Goal: Task Accomplishment & Management: Use online tool/utility

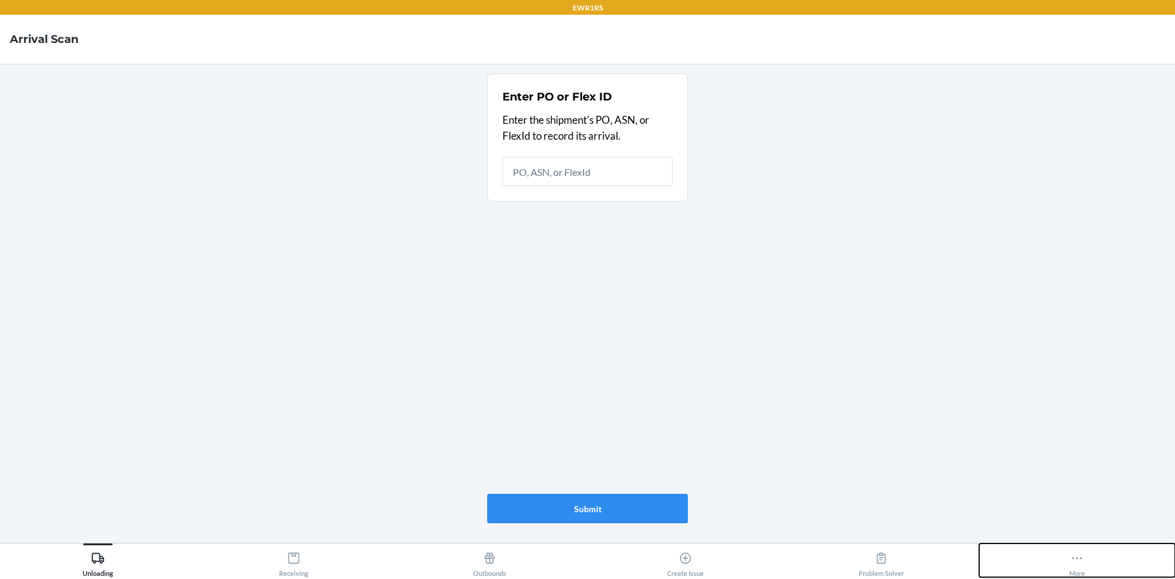
click at [1063, 548] on button "More" at bounding box center [1078, 560] width 196 height 34
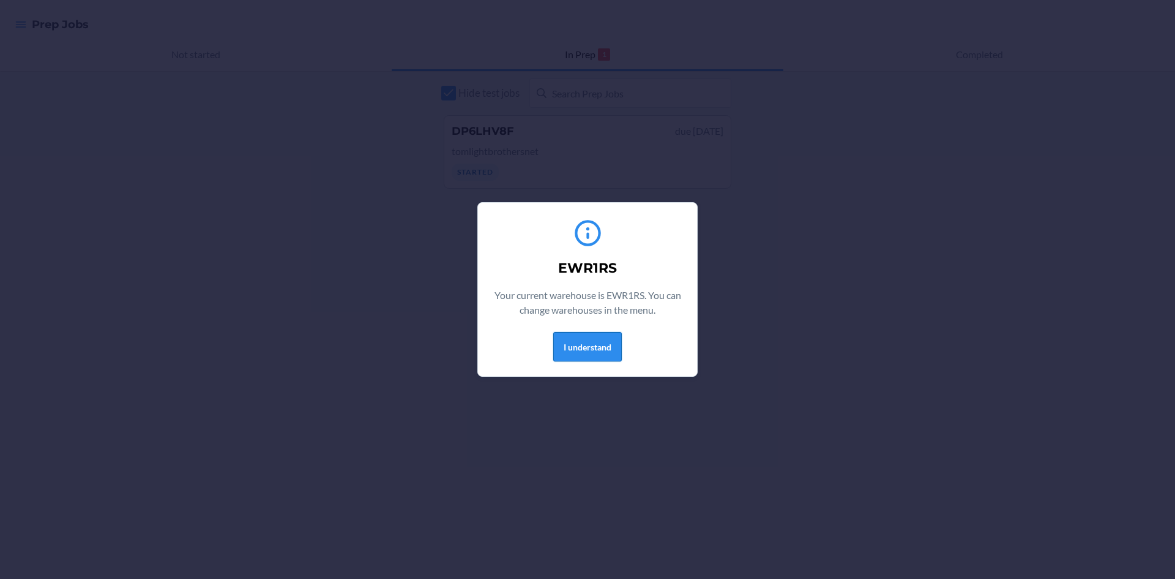
click at [583, 345] on button "I understand" at bounding box center [587, 346] width 69 height 29
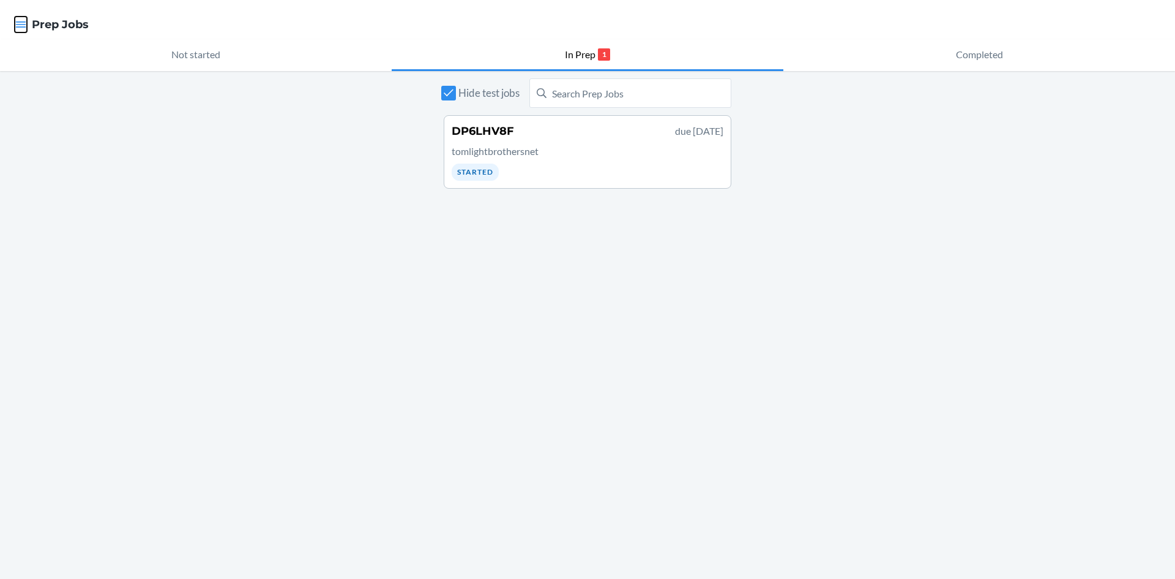
click at [22, 29] on icon "button" at bounding box center [21, 24] width 12 height 12
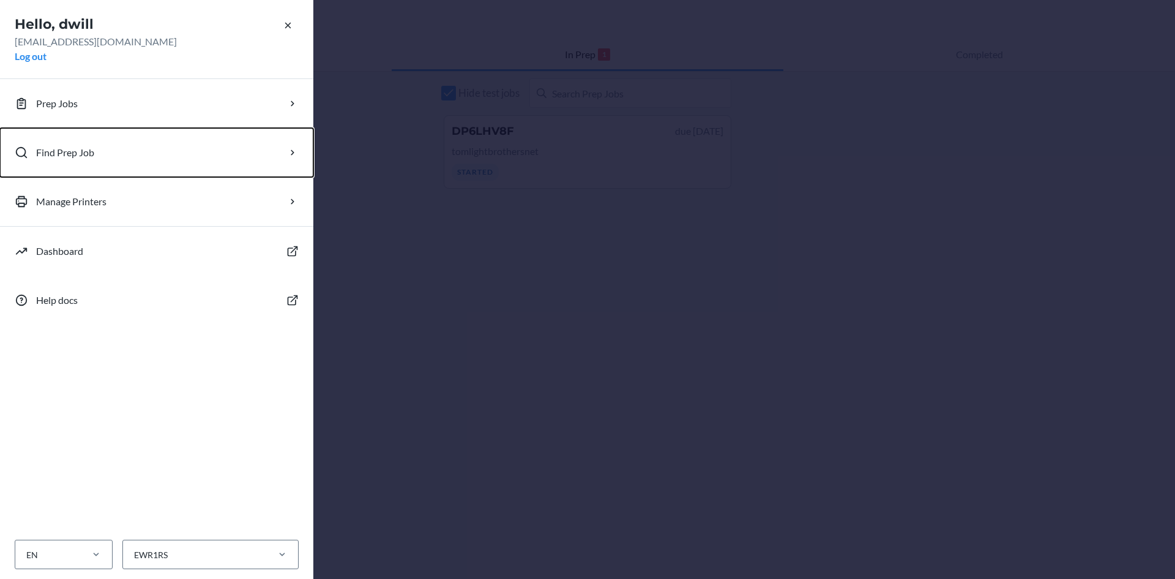
click at [88, 149] on p "Find Prep Job" at bounding box center [65, 152] width 58 height 15
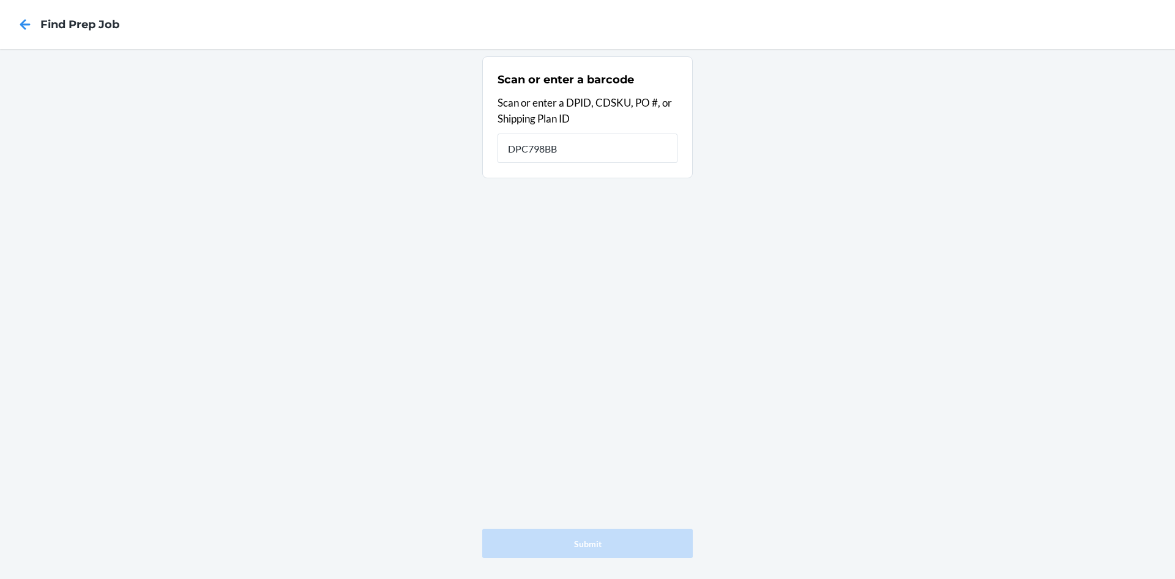
type input "DPC798BB"
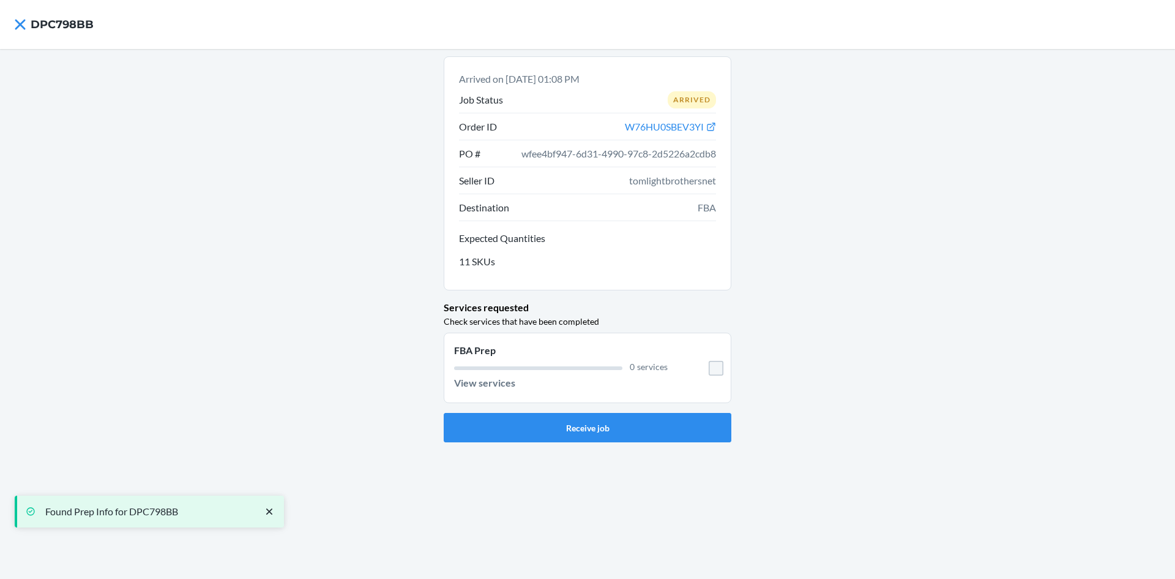
click at [552, 448] on div "Arrived on [DATE] 01:08 PM Job Status Arrived Order ID W76HU0SBEV3YI PO # wfee4…" at bounding box center [587, 314] width 1175 height 530
click at [560, 435] on button "Receive job" at bounding box center [588, 427] width 288 height 29
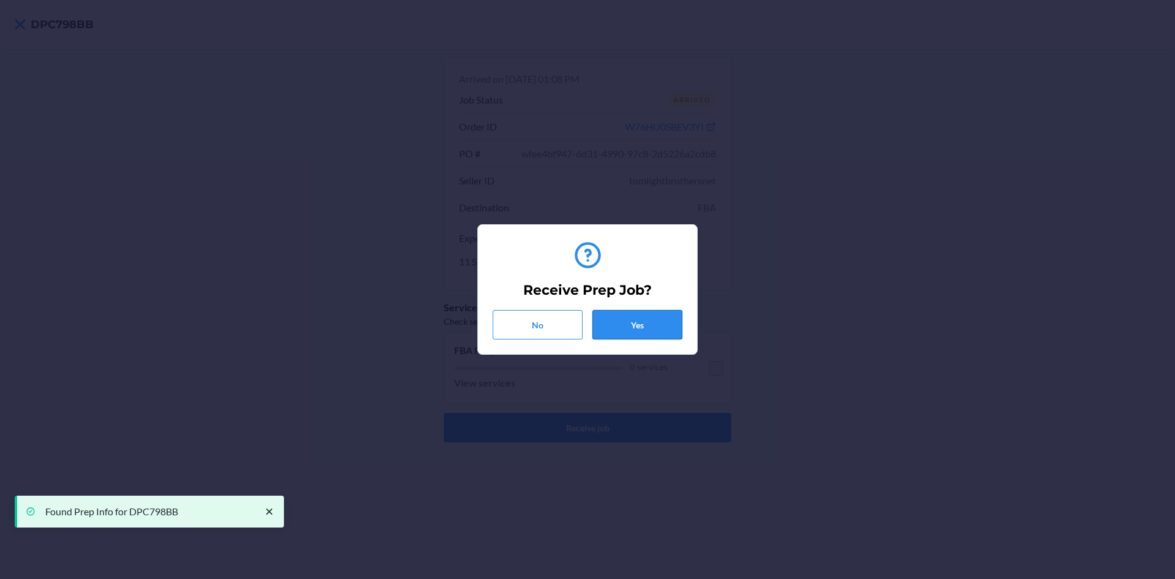
click at [658, 327] on button "Yes" at bounding box center [638, 324] width 90 height 29
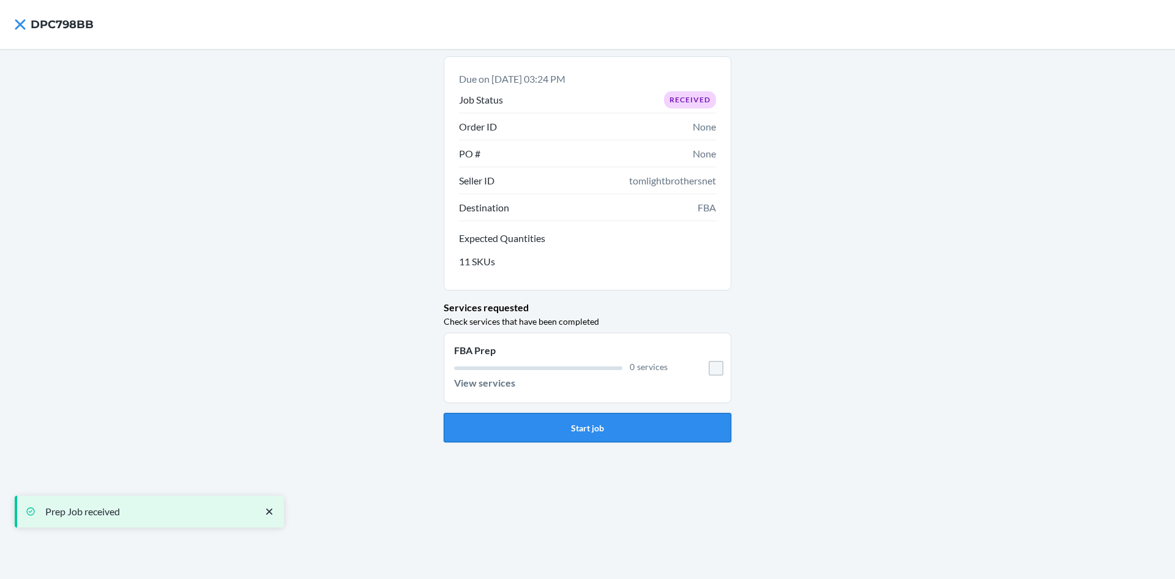
click at [553, 429] on button "Start job" at bounding box center [588, 427] width 288 height 29
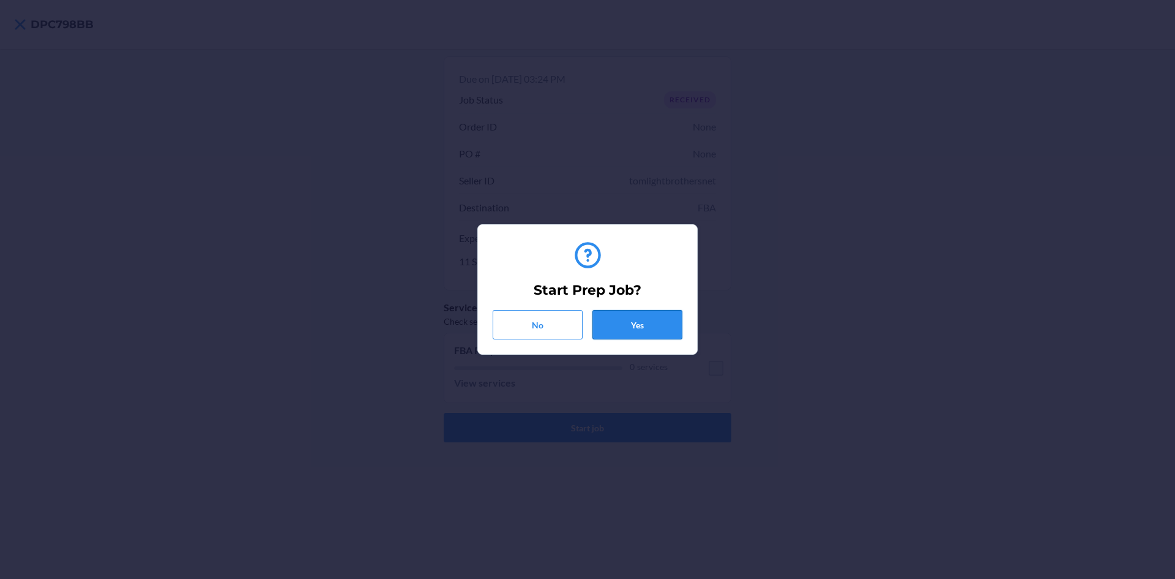
click at [643, 324] on button "Yes" at bounding box center [638, 324] width 90 height 29
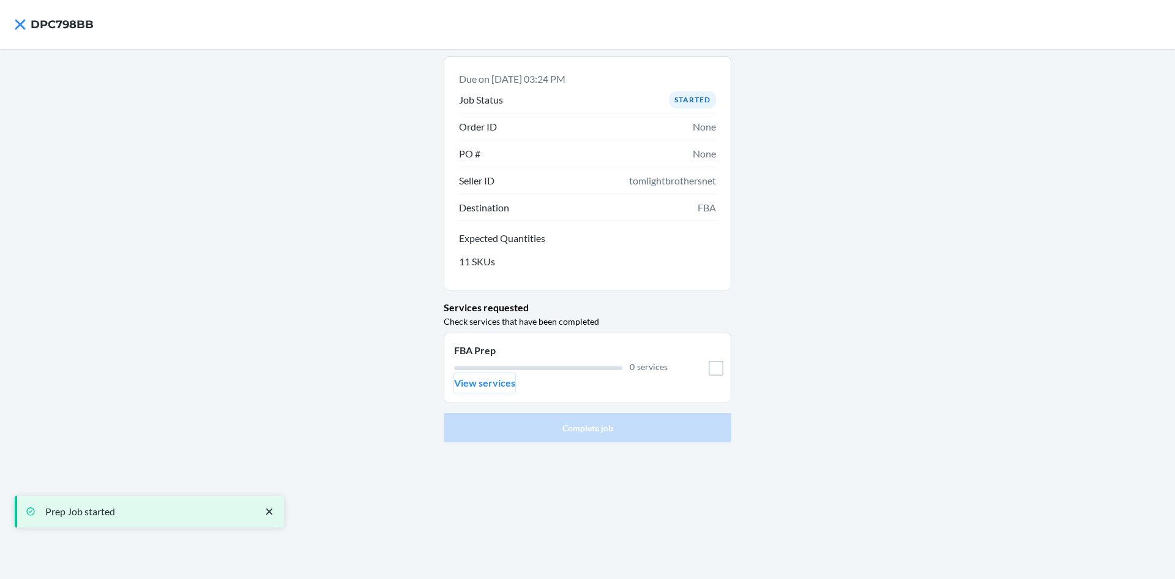
click at [492, 386] on p "View services" at bounding box center [484, 382] width 61 height 15
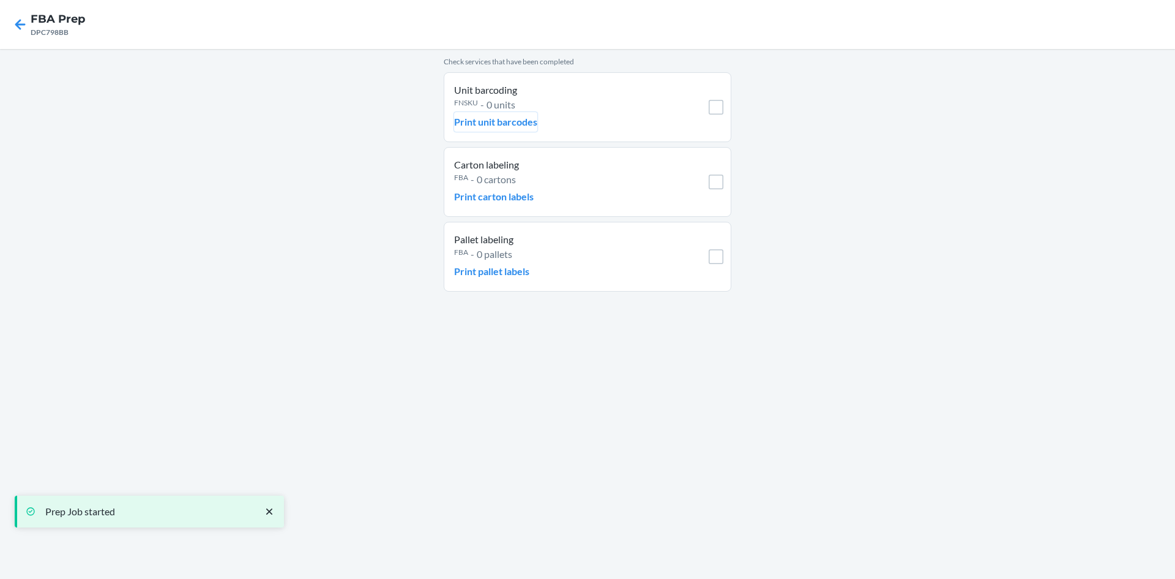
click at [479, 116] on p "Print unit barcodes" at bounding box center [495, 121] width 83 height 15
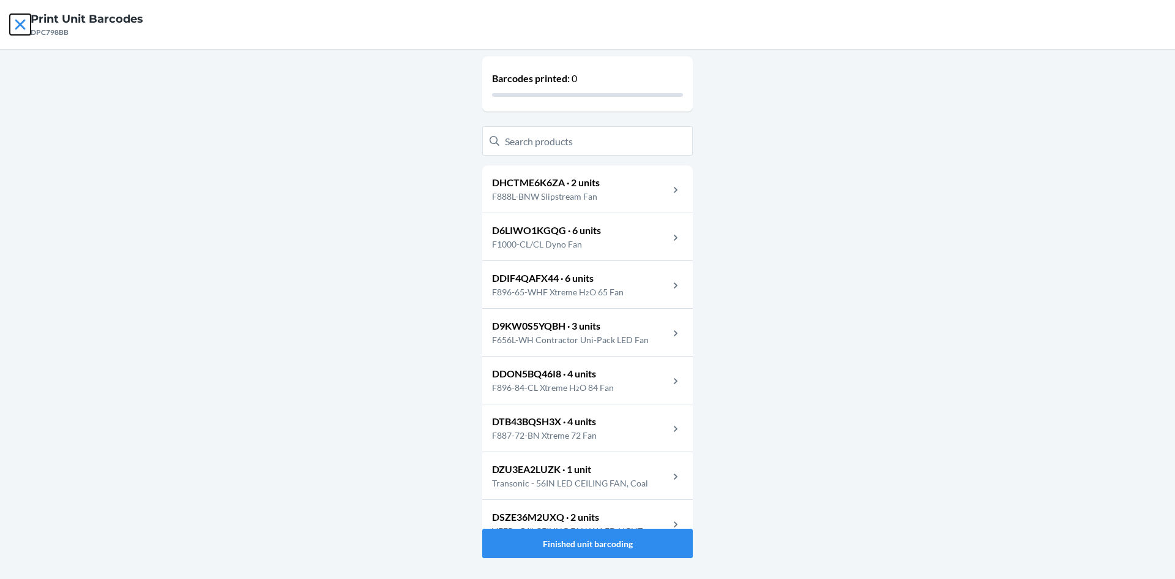
click at [24, 20] on icon at bounding box center [20, 24] width 10 height 10
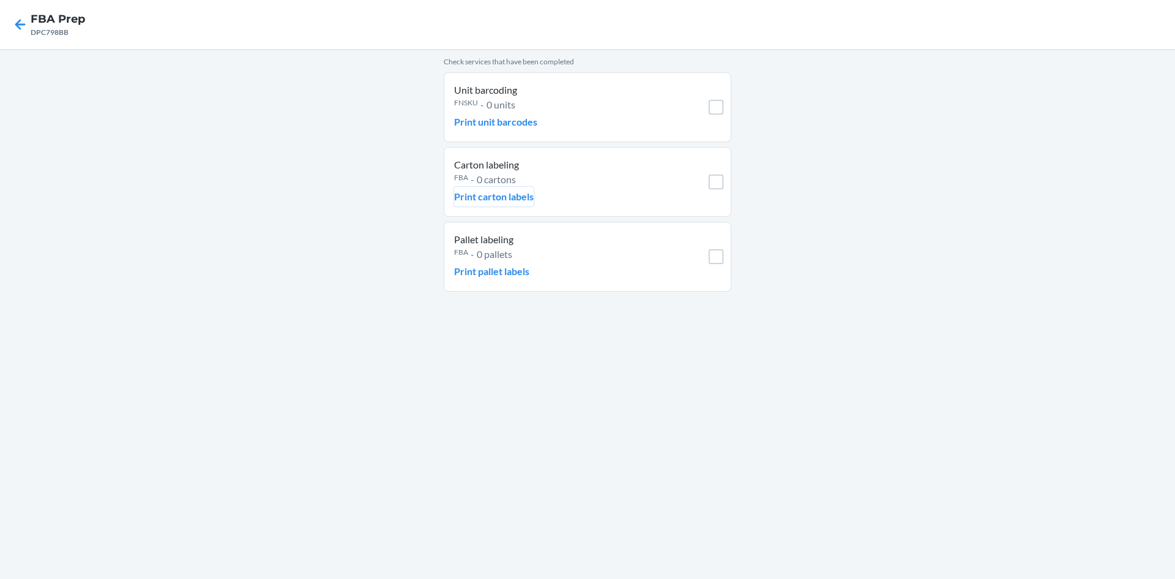
click at [515, 203] on p "Print carton labels" at bounding box center [494, 196] width 80 height 15
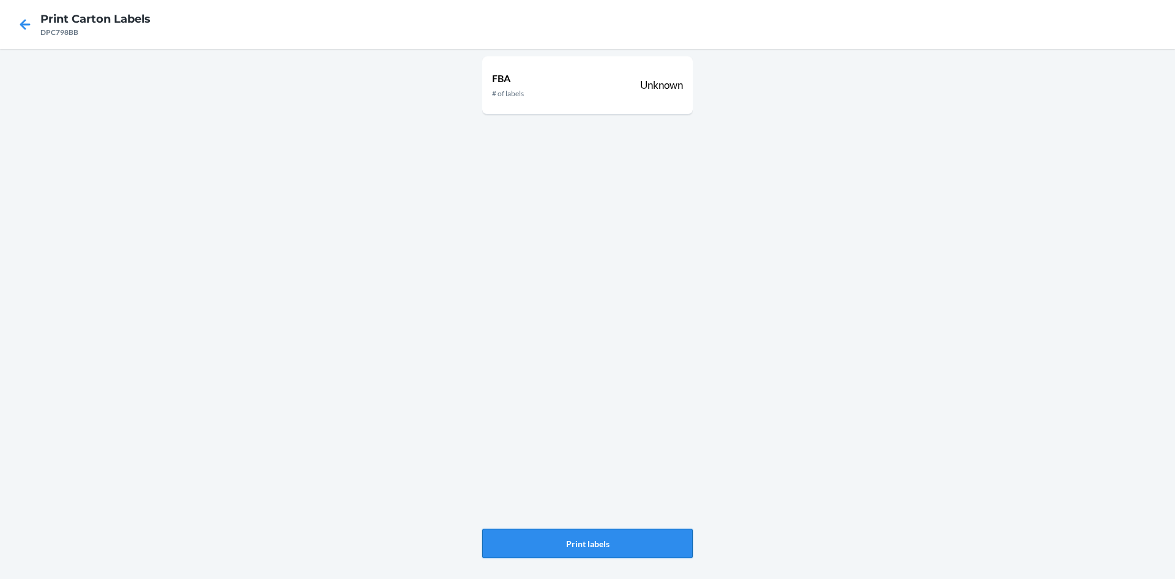
click at [678, 541] on button "Print labels" at bounding box center [587, 542] width 211 height 29
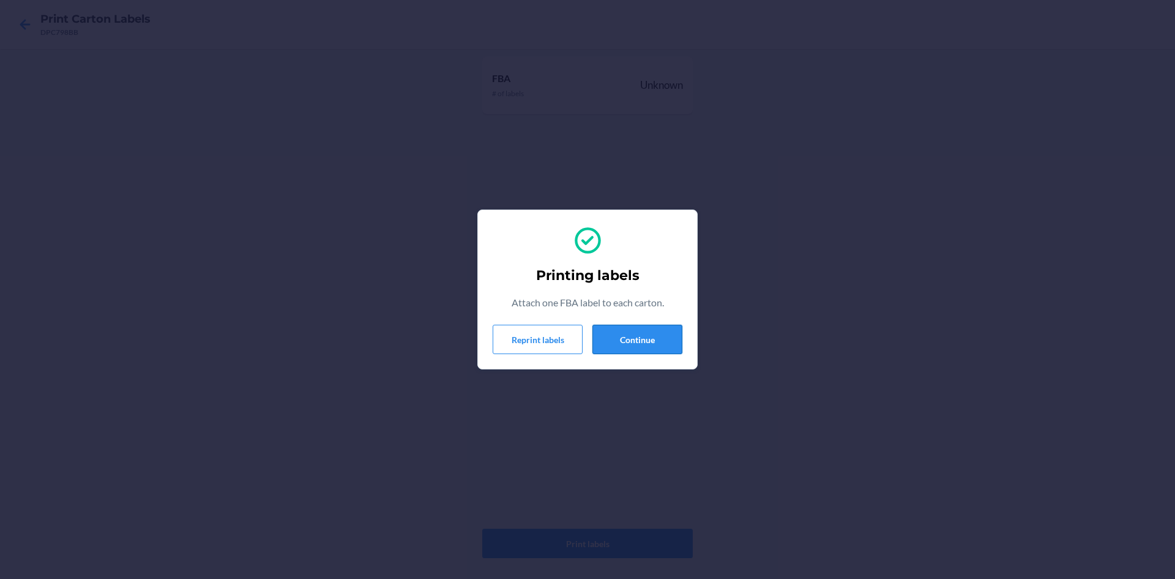
click at [639, 342] on button "Continue" at bounding box center [638, 338] width 90 height 29
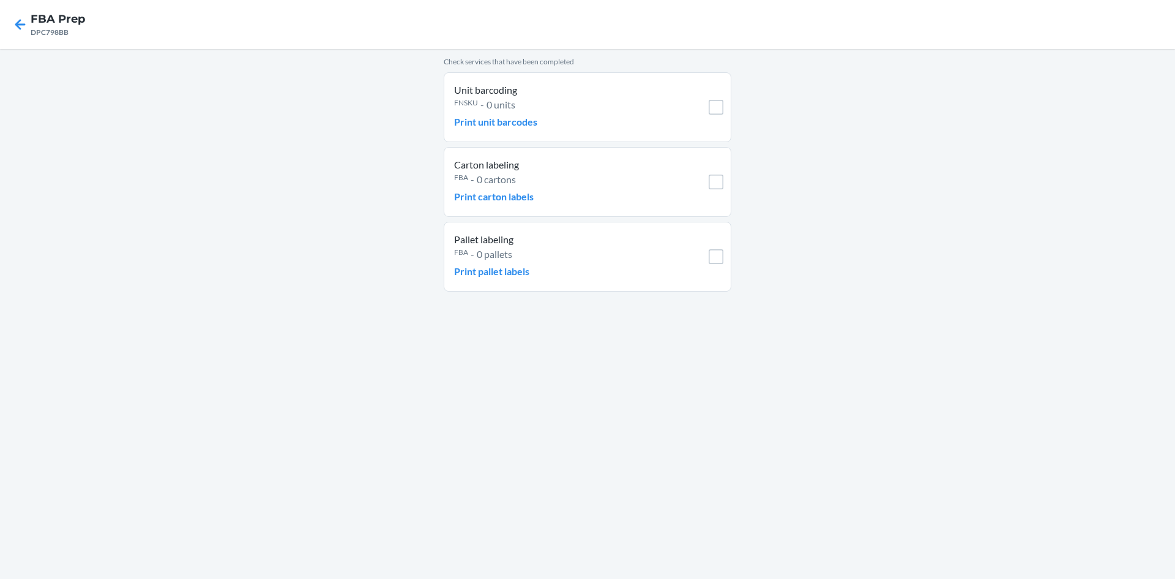
click at [452, 121] on li "Unit barcoding FNSKU - 0 units Print unit barcodes" at bounding box center [588, 107] width 288 height 70
click at [460, 123] on p "Print unit barcodes" at bounding box center [495, 121] width 83 height 15
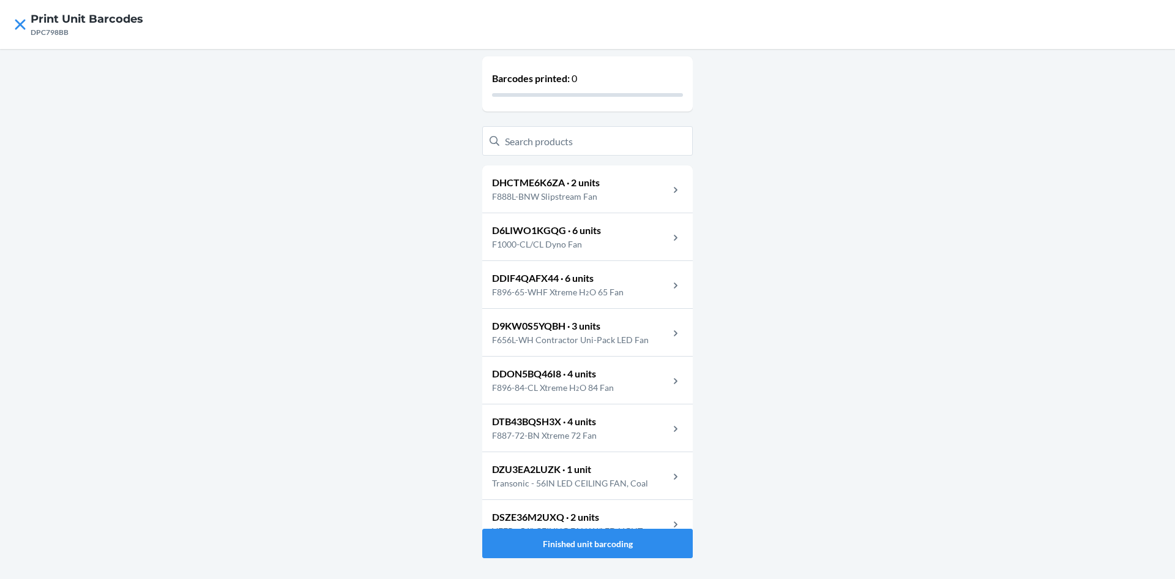
click at [609, 234] on div "D6LIWO1KGQG · 6 units F1000-CL/CL Dyno Fan" at bounding box center [587, 237] width 211 height 48
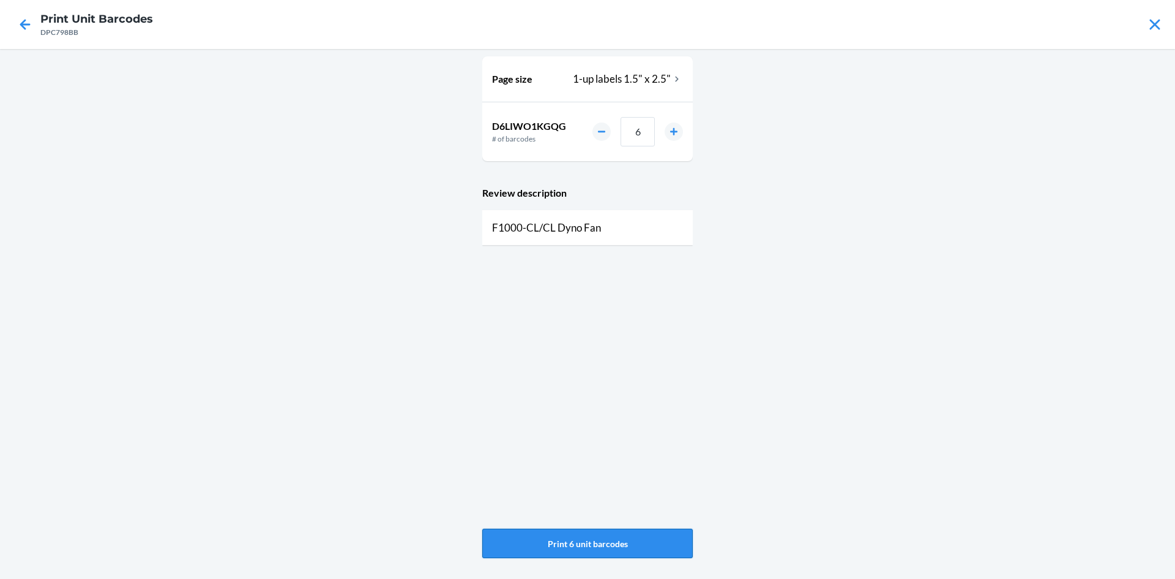
click at [639, 539] on button "Print 6 unit barcodes" at bounding box center [587, 542] width 211 height 29
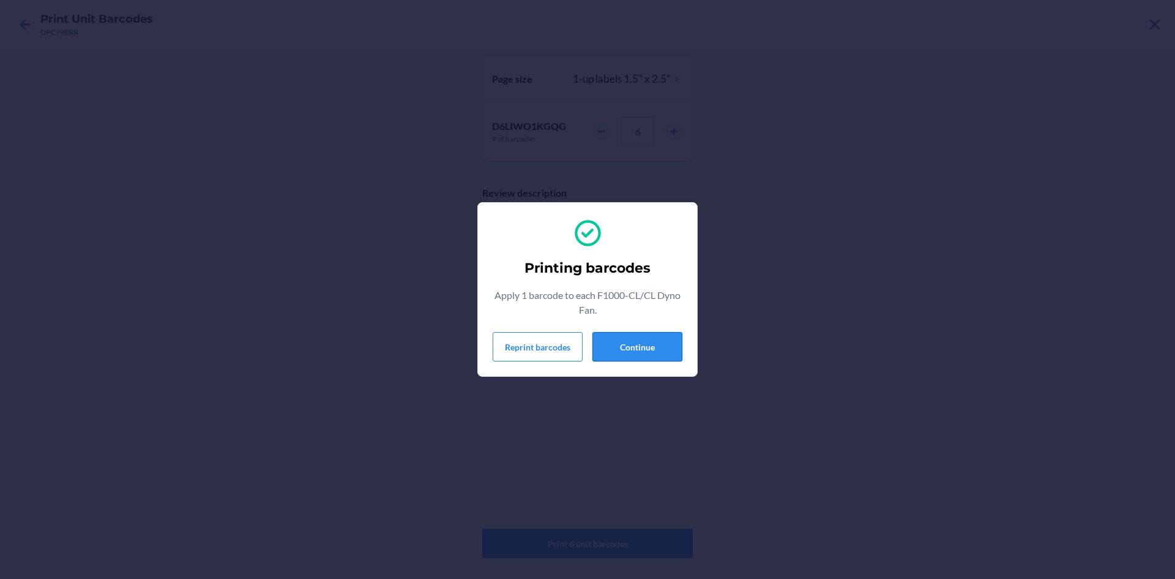
click at [640, 347] on button "Continue" at bounding box center [638, 346] width 90 height 29
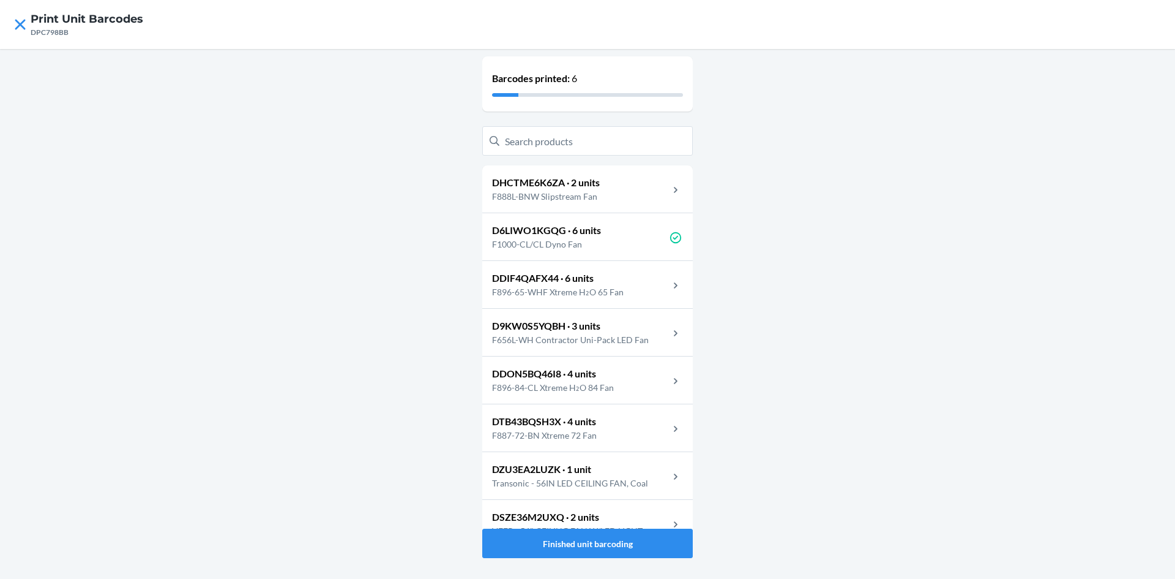
click at [634, 389] on div "DDON5BQ46I8 · 4 units F896-84-CL Xtreme H₂O 84 Fan" at bounding box center [587, 380] width 211 height 48
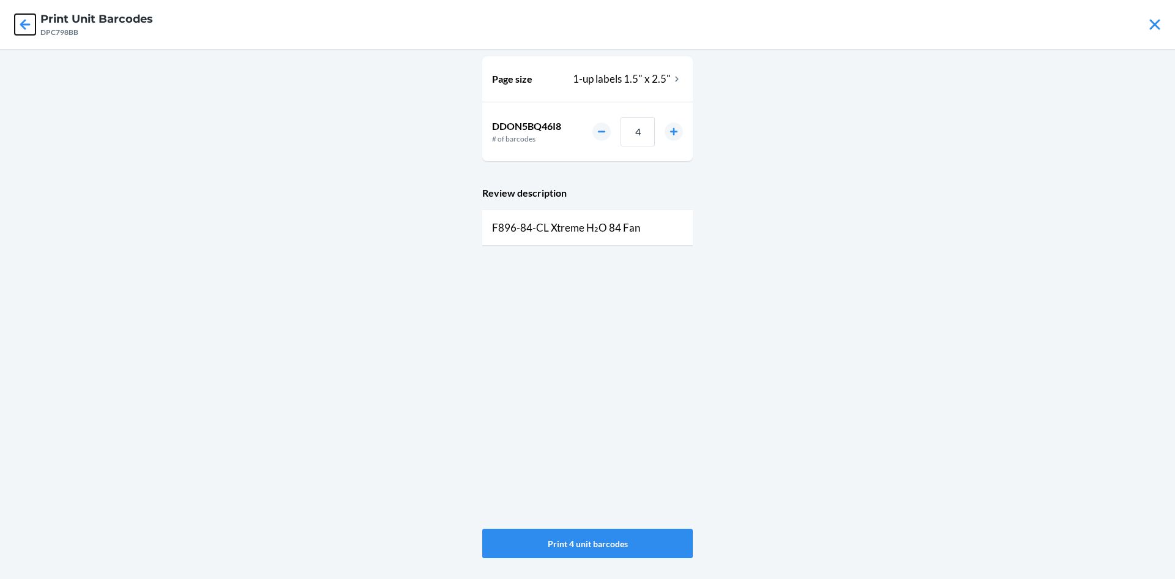
click at [28, 20] on icon at bounding box center [25, 24] width 21 height 21
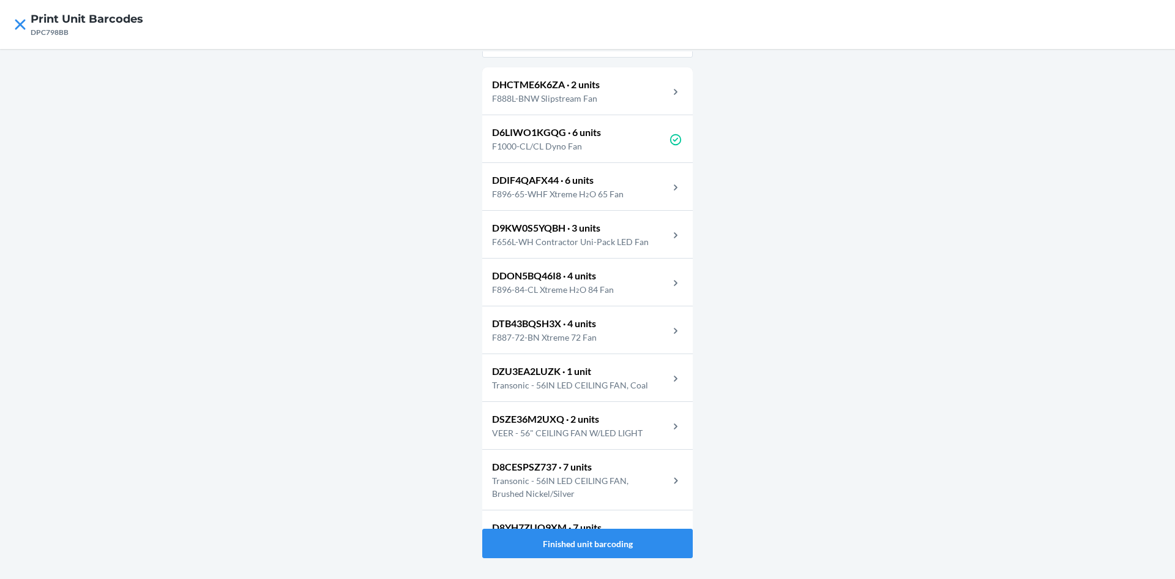
scroll to position [78, 0]
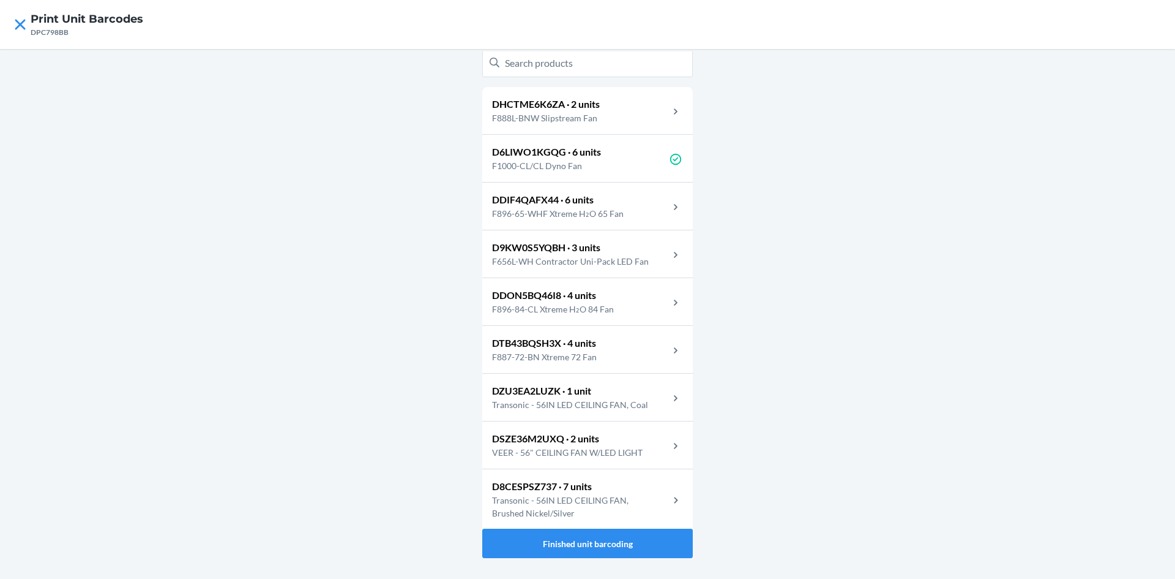
click at [575, 310] on p "F896-84-CL Xtreme H₂O 84 Fan" at bounding box center [558, 308] width 132 height 13
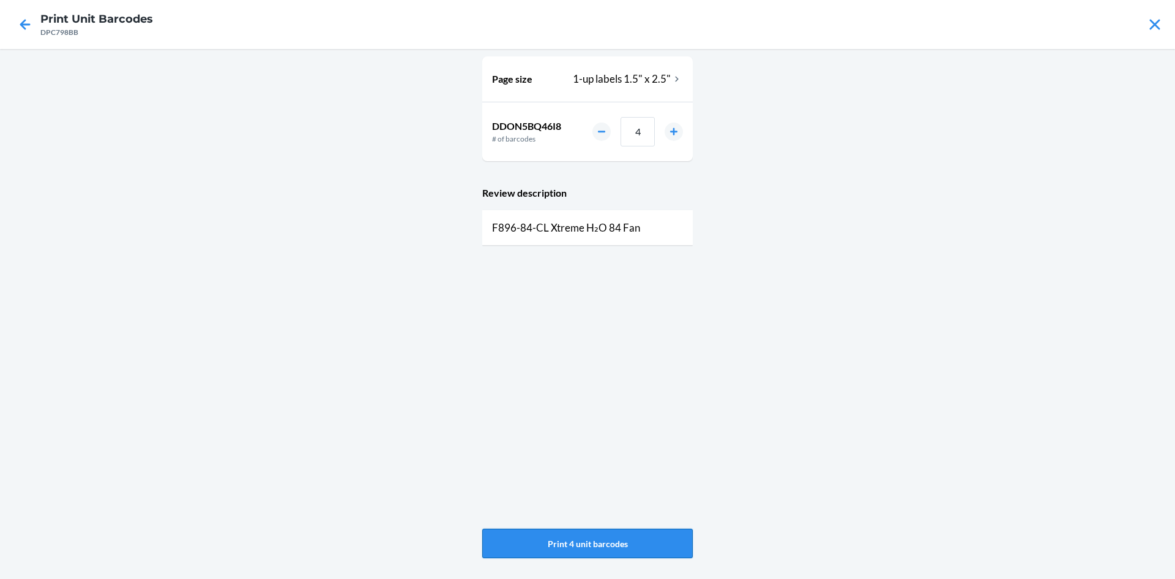
click at [618, 546] on button "Print 4 unit barcodes" at bounding box center [587, 542] width 211 height 29
